Goal: Transaction & Acquisition: Obtain resource

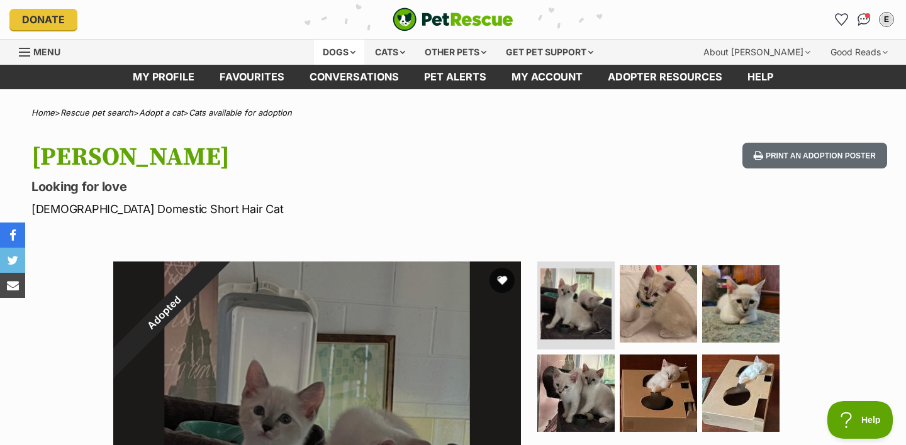
click at [318, 55] on div "Dogs" at bounding box center [339, 52] width 50 height 25
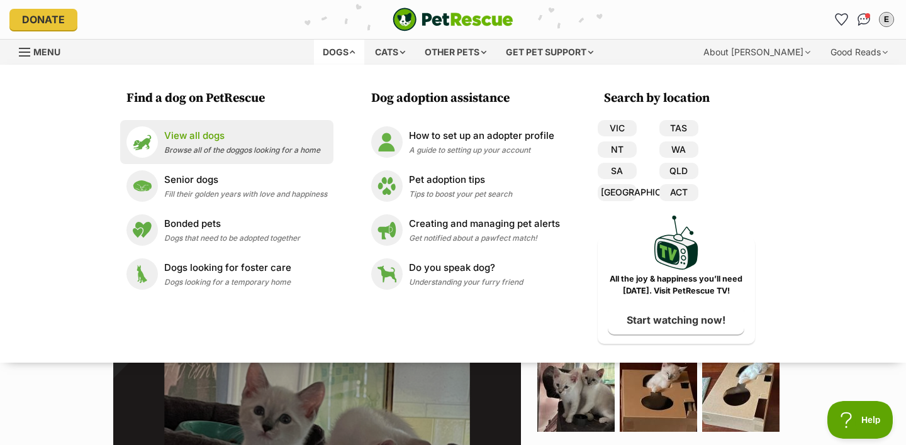
click at [282, 124] on li "View all dogs Browse all of the doggos looking for a home" at bounding box center [226, 142] width 213 height 44
click at [245, 143] on div "View all dogs Browse all of the doggos looking for a home" at bounding box center [242, 142] width 156 height 27
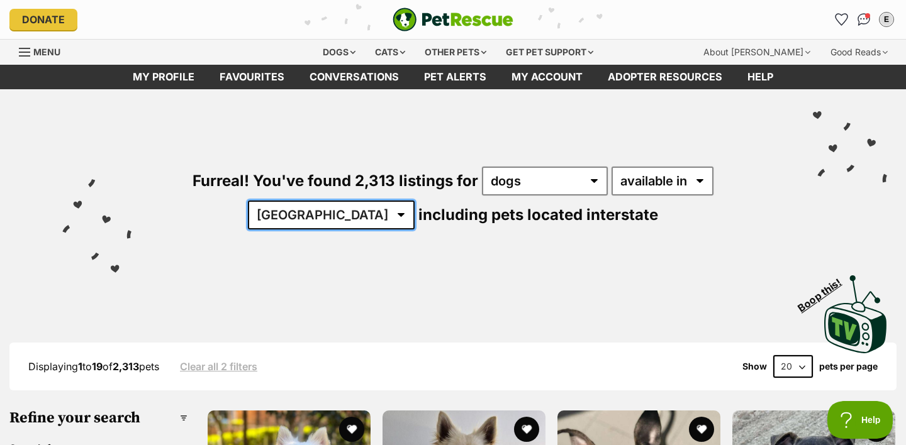
click at [414, 201] on select "Australia ACT NSW NT QLD SA TAS VIC WA" at bounding box center [331, 215] width 167 height 29
select select "QLD"
click at [414, 201] on select "Australia ACT NSW NT QLD SA TAS VIC WA" at bounding box center [331, 215] width 167 height 29
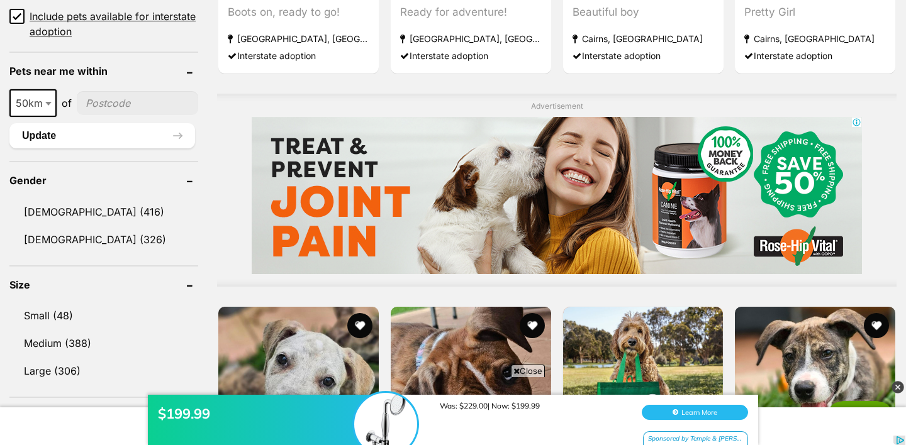
scroll to position [769, 0]
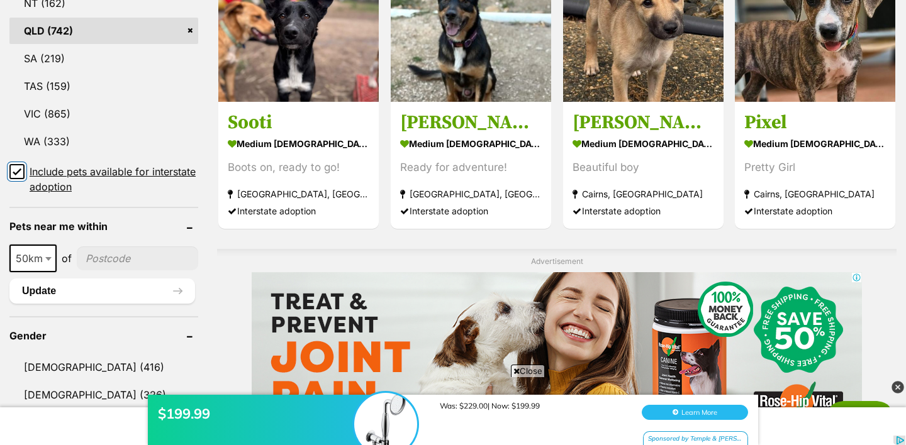
click at [18, 164] on input "Include pets available for interstate adoption" at bounding box center [16, 171] width 15 height 15
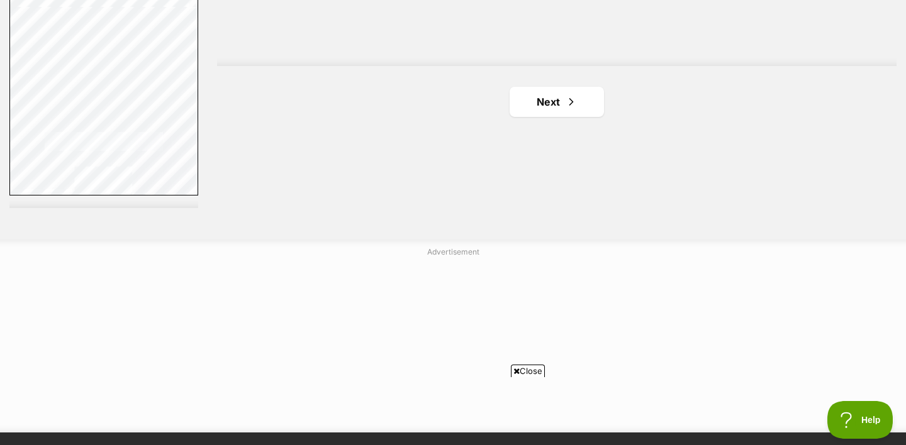
scroll to position [2344, 0]
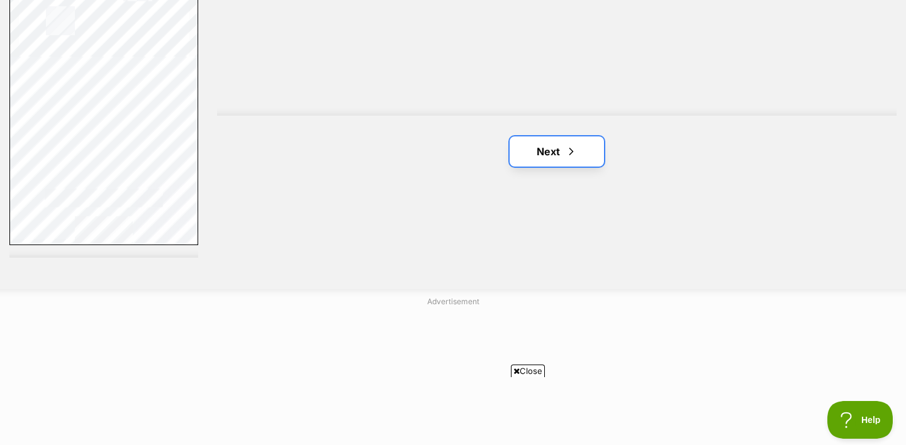
click at [533, 136] on link "Next" at bounding box center [556, 151] width 94 height 30
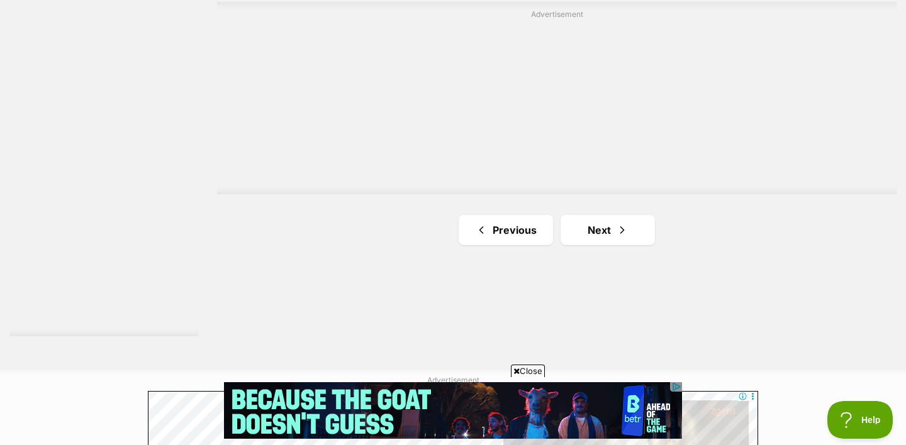
scroll to position [2206, 0]
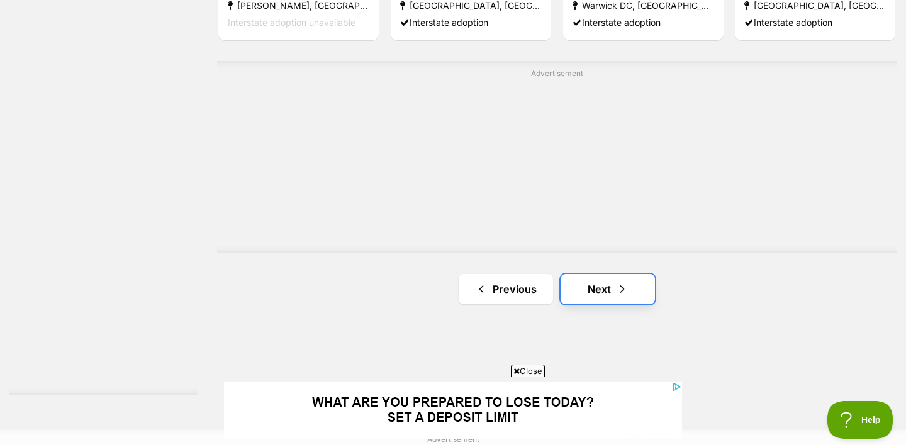
click at [589, 274] on link "Next" at bounding box center [607, 289] width 94 height 30
